Goal: Task Accomplishment & Management: Manage account settings

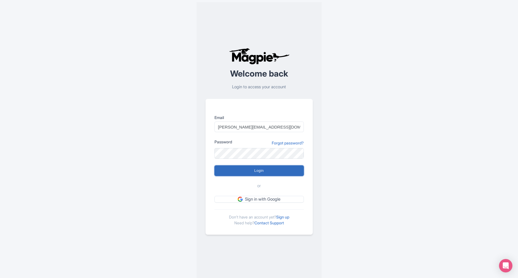
click at [267, 168] on input "Login" at bounding box center [258, 170] width 89 height 11
type input "Logging in..."
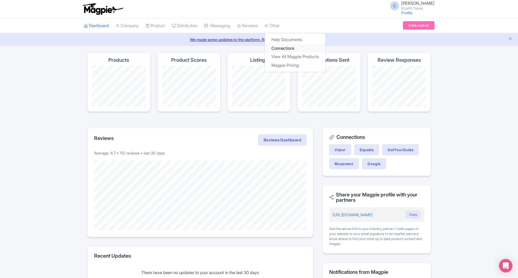
click at [292, 50] on link "Connections" at bounding box center [294, 48] width 61 height 9
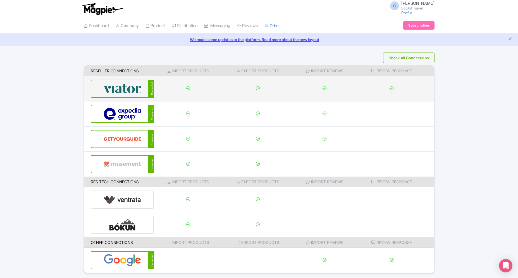
click at [107, 94] on div "Connected" at bounding box center [122, 89] width 63 height 18
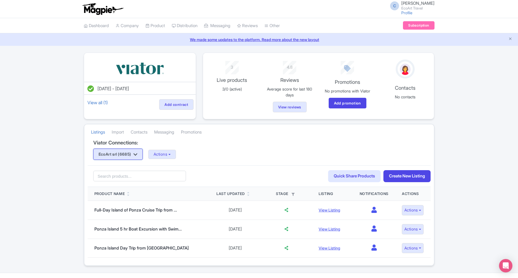
click at [134, 153] on button "EcoArt srl (6685)" at bounding box center [118, 153] width 50 height 11
click at [126, 174] on link "EcoArt Travel (6700)" at bounding box center [119, 173] width 53 height 9
click at [176, 155] on button "Actions" at bounding box center [162, 154] width 28 height 9
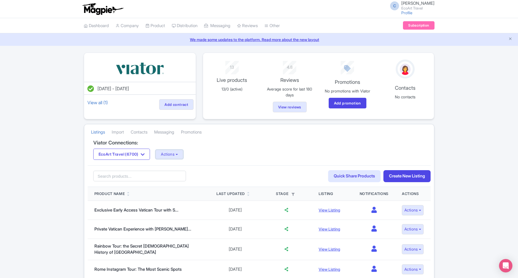
click at [178, 156] on button "Actions" at bounding box center [169, 154] width 28 height 9
click at [178, 166] on link "Update Connection" at bounding box center [191, 166] width 71 height 9
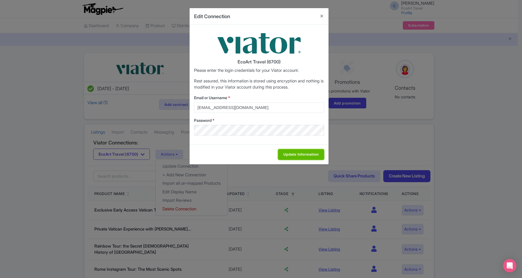
click at [310, 153] on input "Update Information" at bounding box center [301, 154] width 46 height 11
type input "Saving..."
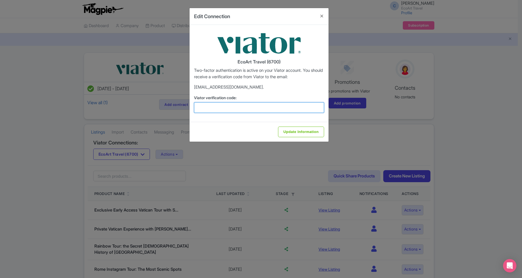
click at [201, 102] on input "Viator verification code:" at bounding box center [259, 107] width 130 height 11
paste input "224634"
type input "224634"
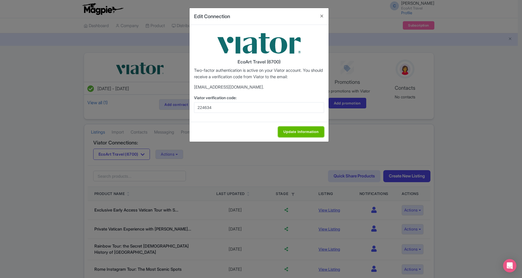
click at [314, 128] on input "Update Information" at bounding box center [301, 131] width 46 height 11
type input "Update Information"
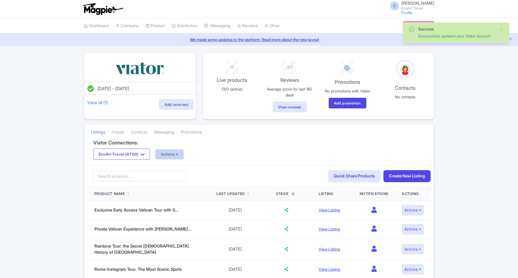
click at [181, 151] on button "Actions" at bounding box center [169, 154] width 28 height 9
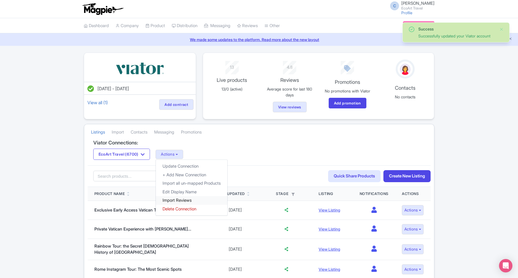
click at [184, 200] on link "Import Reviews" at bounding box center [191, 200] width 71 height 9
